Goal: Information Seeking & Learning: Learn about a topic

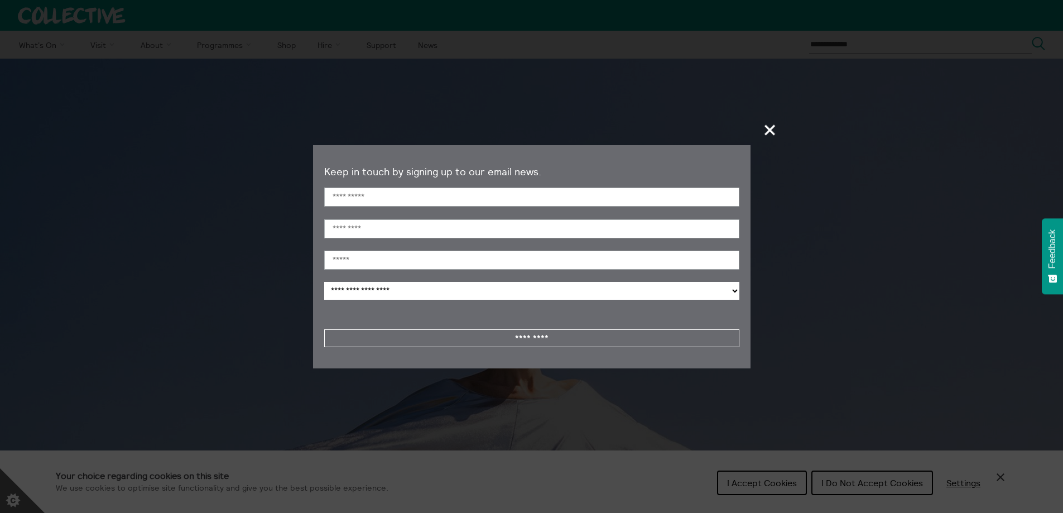
click at [772, 126] on span "+" at bounding box center [770, 129] width 33 height 33
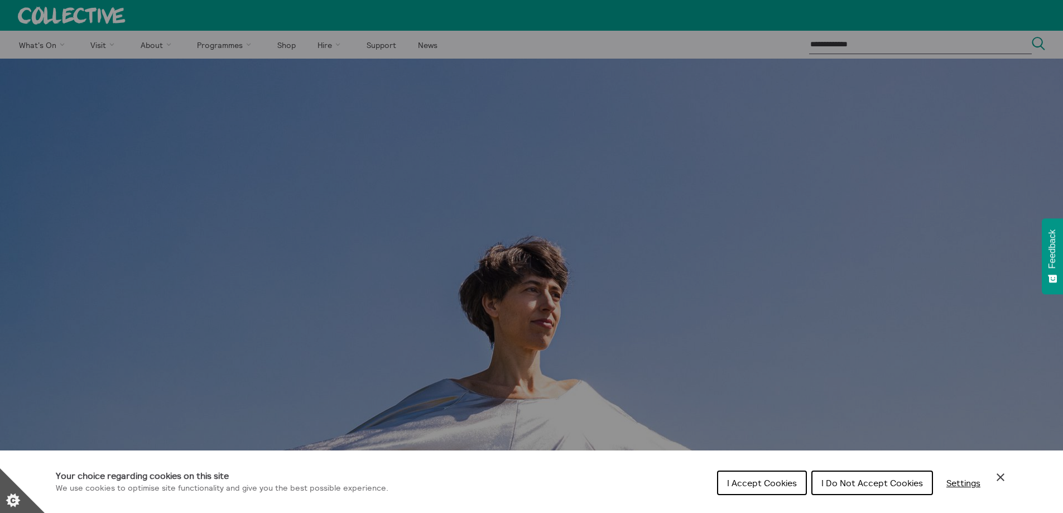
click at [855, 481] on span "I Do Not Accept Cookies" at bounding box center [873, 482] width 102 height 11
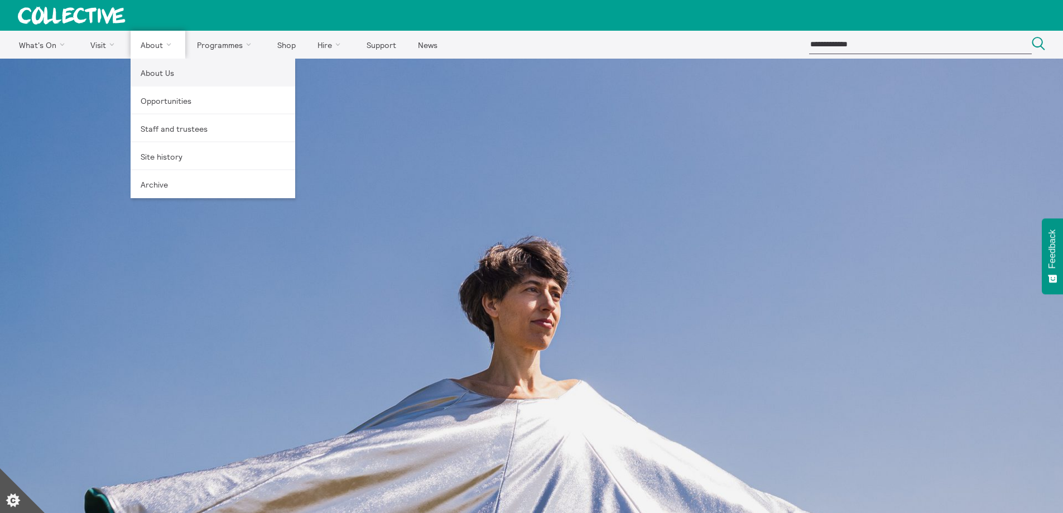
click at [154, 79] on link "About Us" at bounding box center [213, 73] width 165 height 28
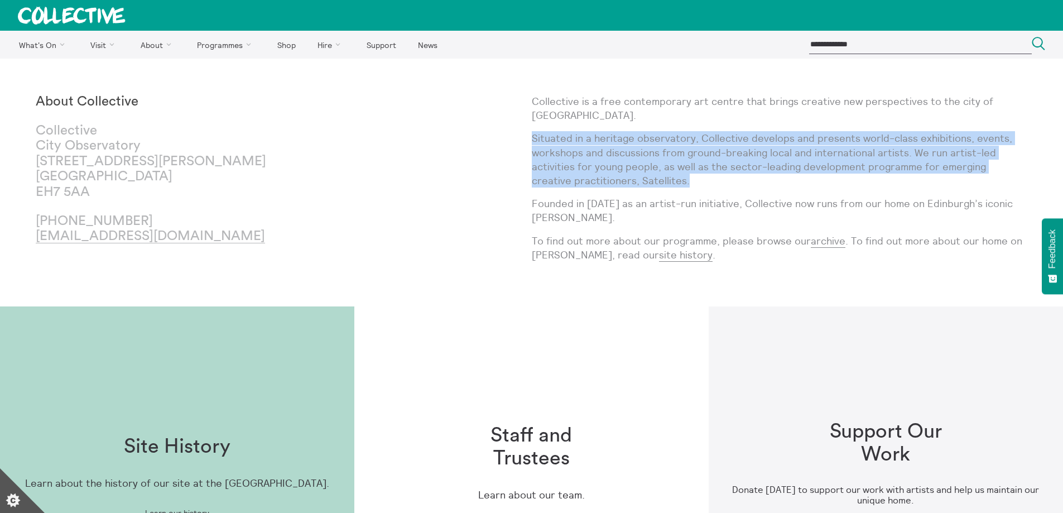
drag, startPoint x: 534, startPoint y: 139, endPoint x: 655, endPoint y: 184, distance: 128.6
click at [655, 184] on p "Situated in a heritage observatory, Collective develops and presents world-clas…" at bounding box center [780, 159] width 496 height 56
click at [618, 169] on p "Situated in a heritage observatory, Collective develops and presents world-clas…" at bounding box center [780, 159] width 496 height 56
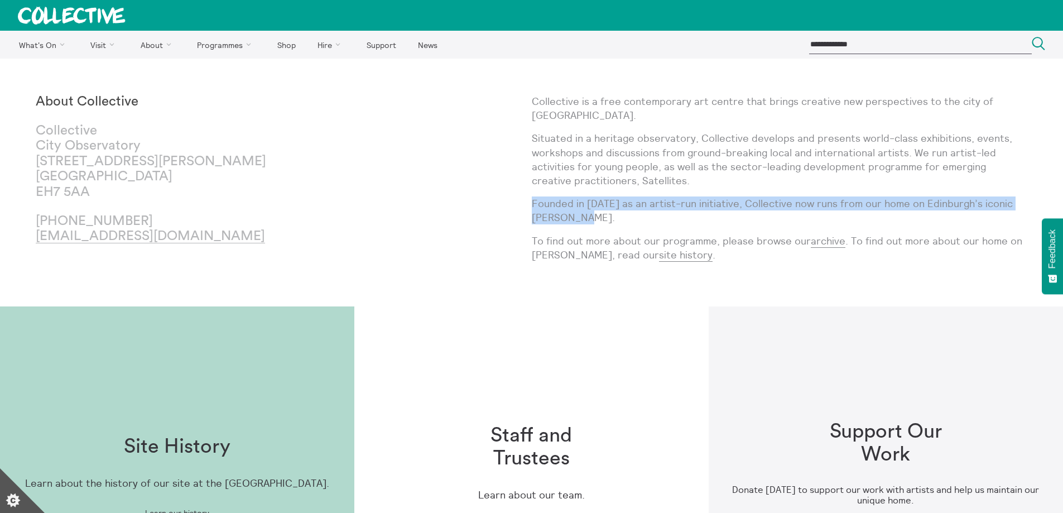
drag, startPoint x: 534, startPoint y: 207, endPoint x: 584, endPoint y: 220, distance: 52.5
click at [584, 220] on p "Founded in 1984 as an artist-run initiative, Collective now runs from our home …" at bounding box center [780, 210] width 496 height 28
click at [626, 215] on p "Founded in 1984 as an artist-run initiative, Collective now runs from our home …" at bounding box center [780, 210] width 496 height 28
